Goal: Task Accomplishment & Management: Complete application form

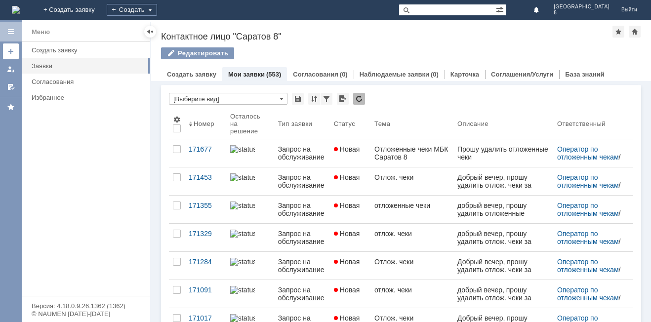
click at [10, 47] on link at bounding box center [11, 51] width 16 height 16
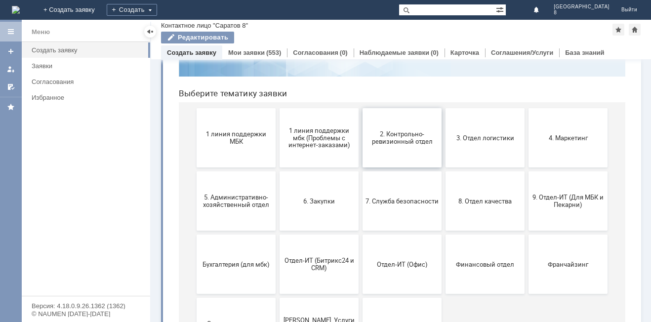
scroll to position [99, 0]
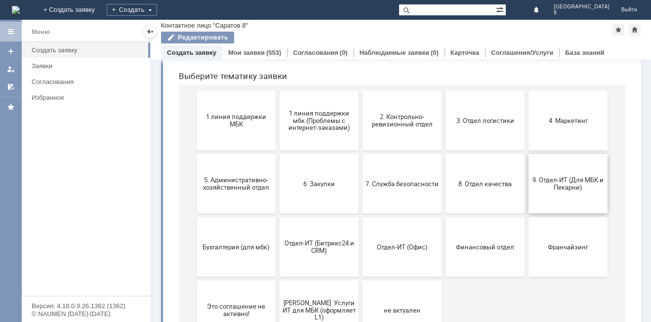
click at [573, 203] on button "9. Отдел-ИТ (Для МБК и Пекарни)" at bounding box center [567, 183] width 79 height 59
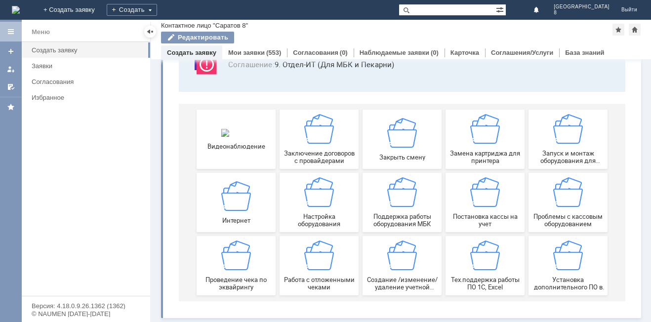
scroll to position [82, 0]
click at [253, 149] on span "Видеонаблюдение" at bounding box center [235, 145] width 73 height 7
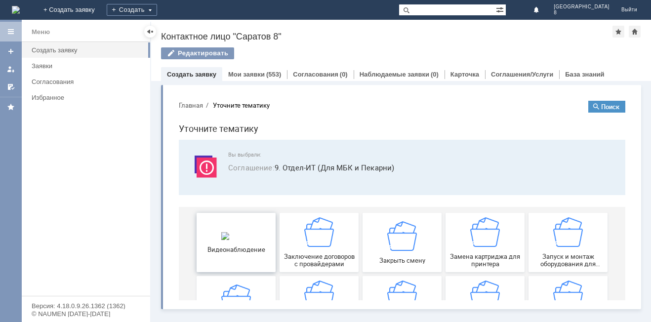
scroll to position [0, 0]
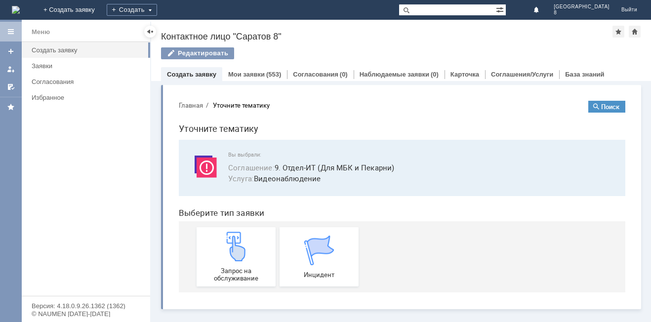
click at [354, 34] on div "Контактное лицо "Саратов 8"" at bounding box center [386, 37] width 451 height 10
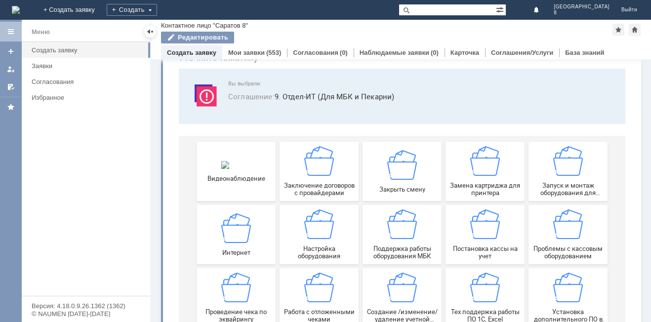
scroll to position [82, 0]
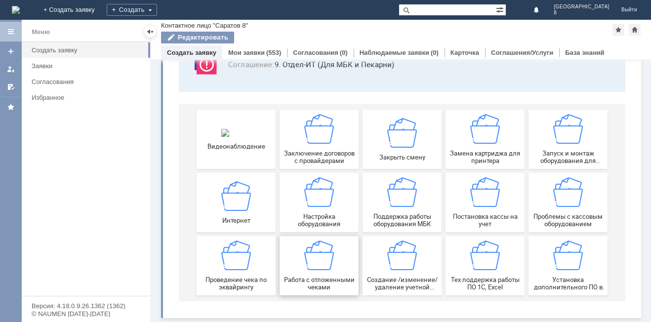
click at [339, 276] on span "Работа с отложенными чеками" at bounding box center [318, 283] width 73 height 15
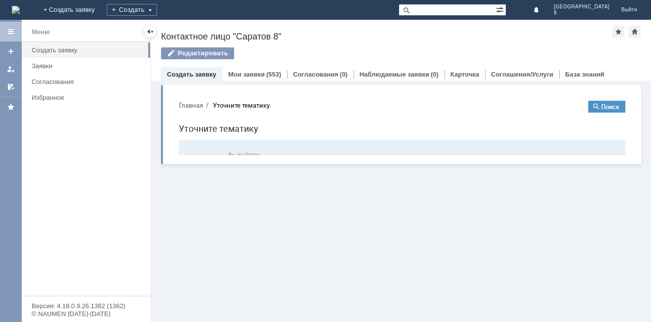
scroll to position [0, 0]
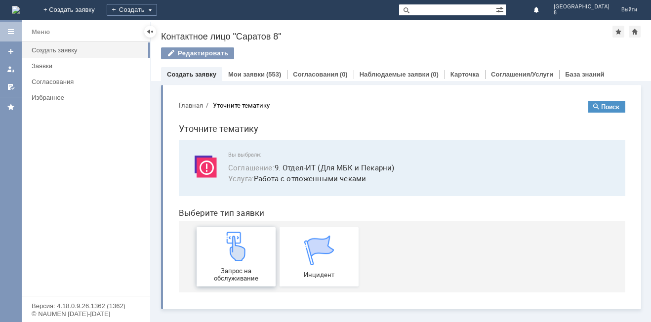
click at [234, 250] on img at bounding box center [236, 246] width 30 height 30
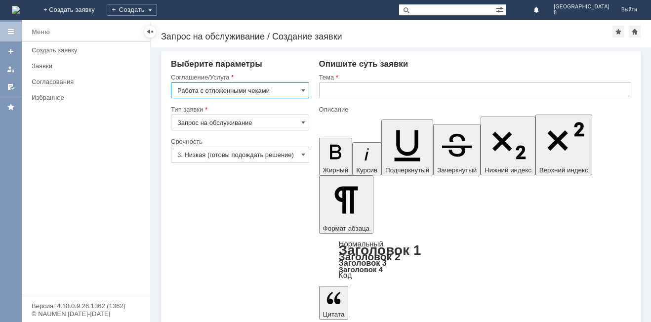
click at [295, 88] on input "Работа с отложенными чеками" at bounding box center [240, 90] width 138 height 16
type input "Работа с отложенными чеками"
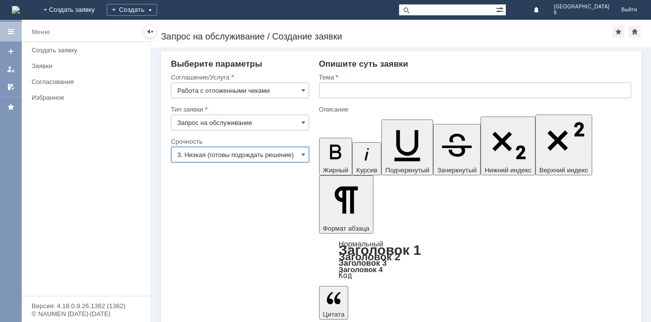
click at [303, 160] on input "3. Низкая (готовы подождать решение)" at bounding box center [240, 155] width 138 height 16
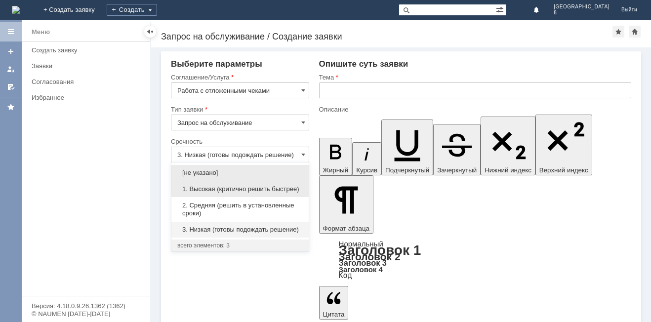
click at [254, 185] on span "1. Высокая (критично решить быстрее)" at bounding box center [239, 189] width 125 height 8
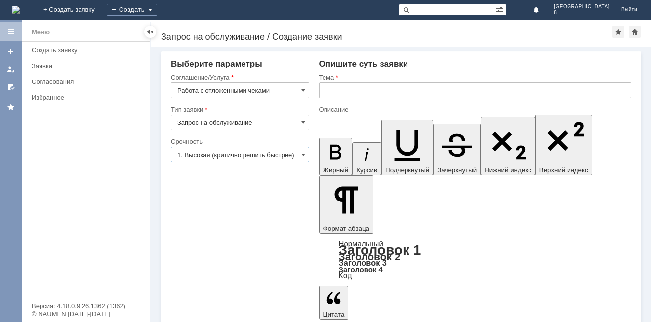
type input "1. Высокая (критично решить быстрее)"
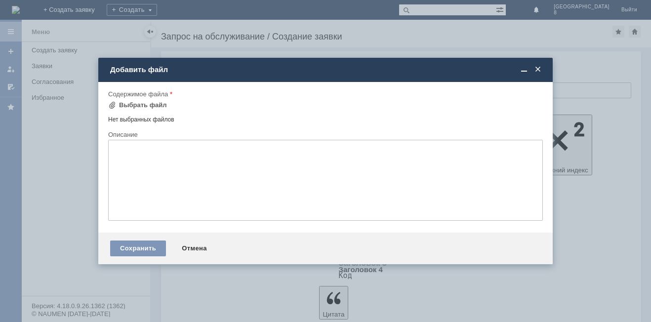
click at [538, 74] on span at bounding box center [538, 69] width 10 height 9
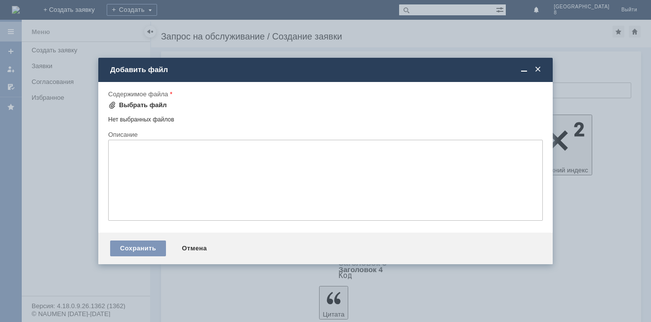
click at [137, 102] on div "Выбрать файл" at bounding box center [143, 105] width 48 height 8
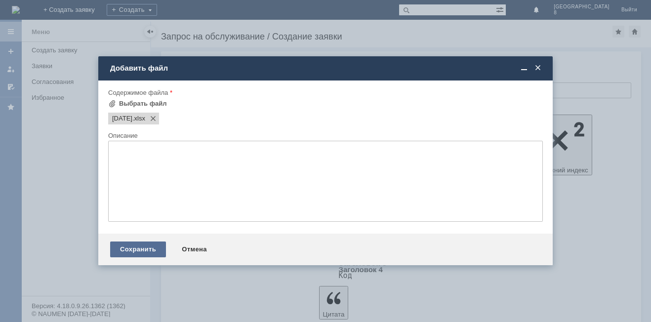
click at [135, 251] on div "Сохранить" at bounding box center [138, 249] width 56 height 16
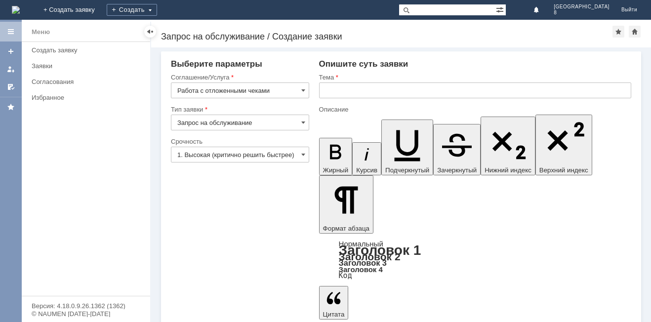
click at [345, 93] on input "text" at bounding box center [475, 90] width 312 height 16
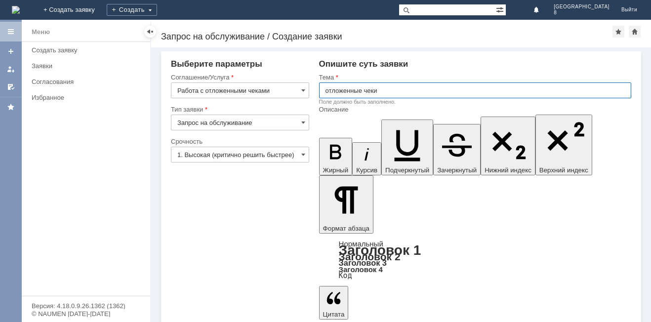
type input "отложенные чеки"
